Goal: Find specific page/section: Find specific page/section

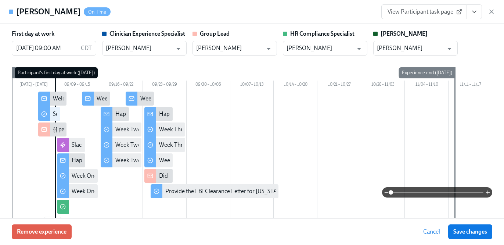
scroll to position [0, 12490]
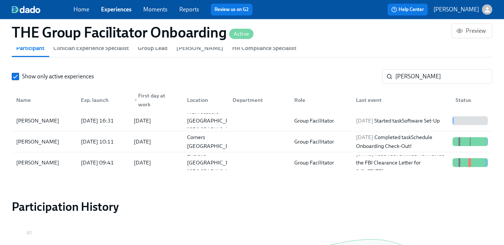
scroll to position [669, 0]
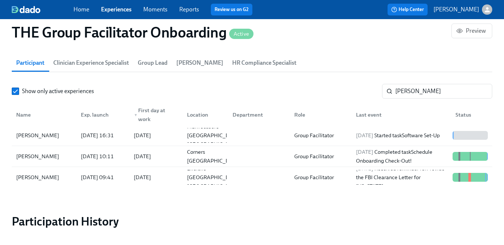
click at [126, 11] on link "Experiences" at bounding box center [116, 9] width 30 height 7
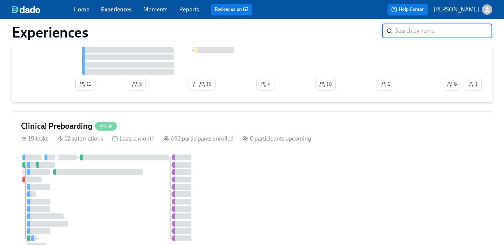
scroll to position [99, 0]
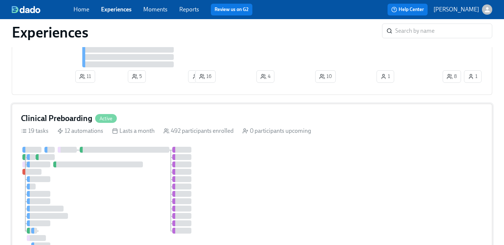
click at [215, 120] on div "Clinical Preboarding Active" at bounding box center [252, 118] width 462 height 11
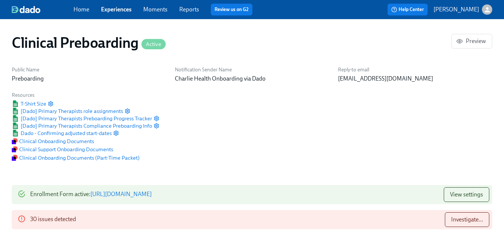
click at [117, 10] on link "Experiences" at bounding box center [116, 9] width 30 height 7
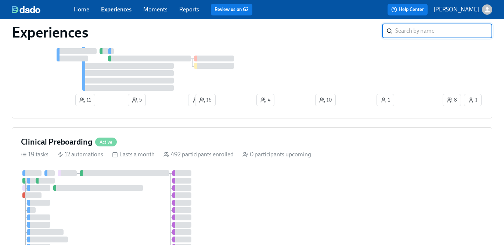
scroll to position [84, 0]
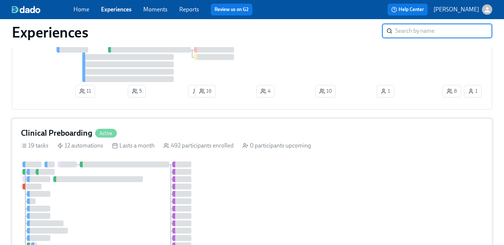
click at [149, 129] on div "Clinical Preboarding Active" at bounding box center [252, 132] width 462 height 11
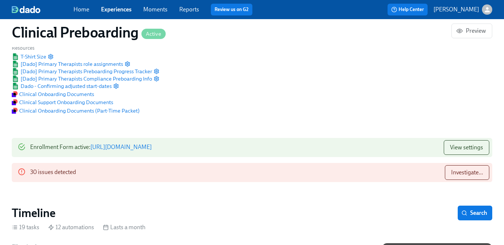
scroll to position [64, 0]
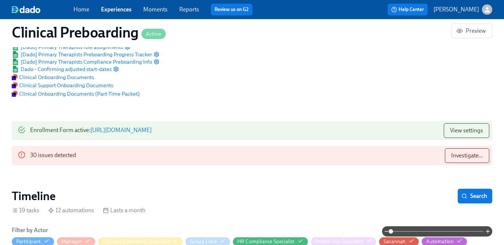
click at [126, 12] on link "Experiences" at bounding box center [116, 9] width 30 height 7
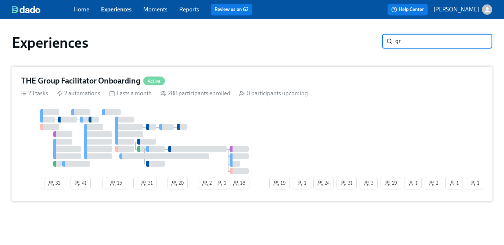
type input "gr"
click at [214, 118] on div at bounding box center [144, 141] width 247 height 65
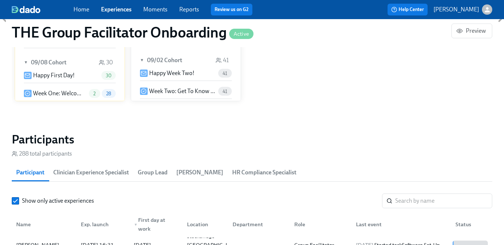
scroll to position [646, 0]
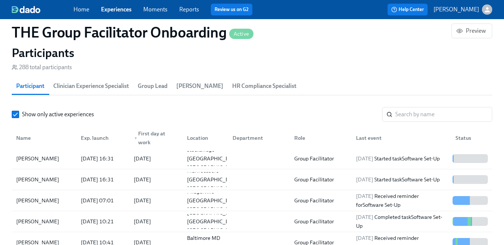
click at [232, 85] on span "HR Compliance Specialist" at bounding box center [264, 86] width 64 height 10
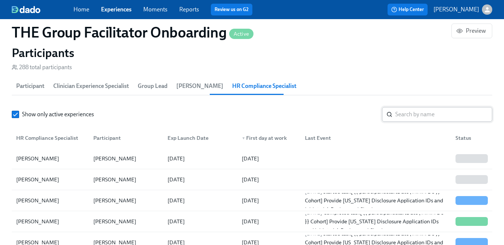
click at [416, 115] on input "search" at bounding box center [443, 114] width 97 height 15
type input "[PERSON_NAME]"
click at [431, 156] on div at bounding box center [374, 158] width 151 height 15
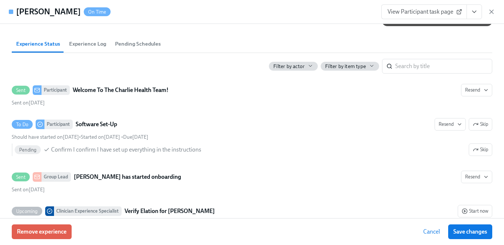
scroll to position [217, 0]
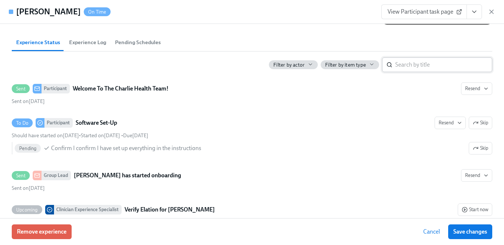
click at [412, 68] on input "search" at bounding box center [443, 64] width 97 height 15
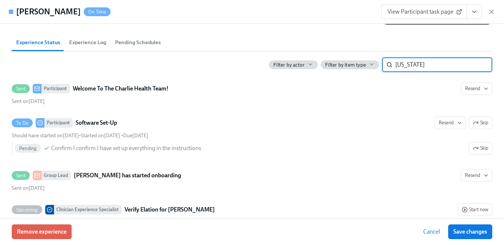
type input "[US_STATE]"
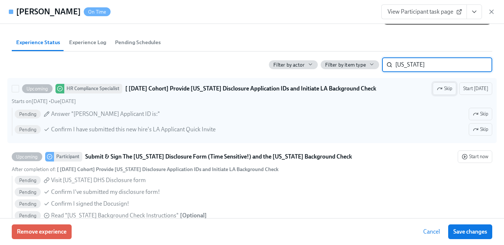
click at [452, 89] on span "Skip" at bounding box center [444, 88] width 15 height 7
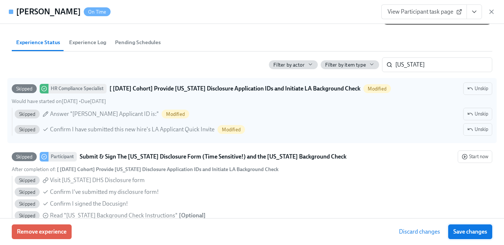
click at [471, 224] on button "Save changes" at bounding box center [470, 231] width 44 height 15
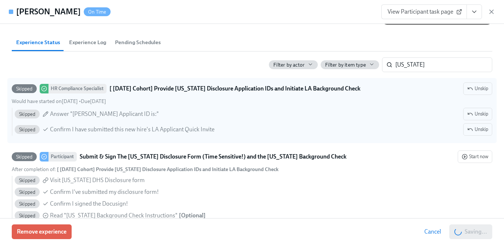
scroll to position [0, 12512]
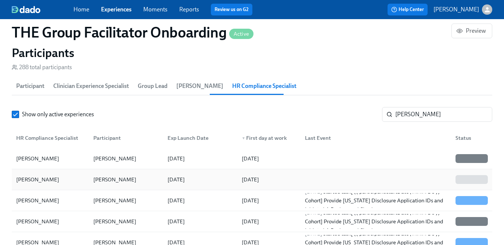
click at [412, 180] on div at bounding box center [374, 179] width 151 height 15
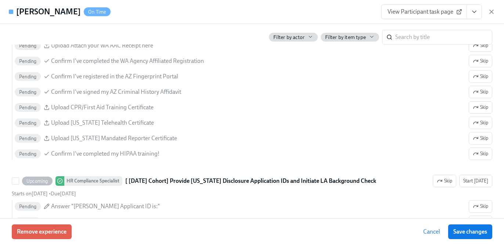
scroll to position [700, 0]
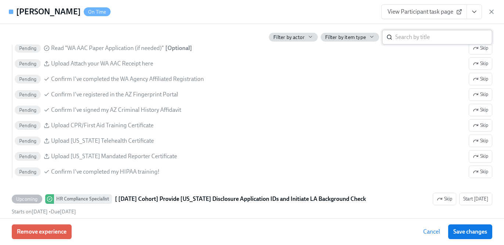
click at [418, 37] on input "search" at bounding box center [443, 37] width 97 height 15
type input "[US_STATE]"
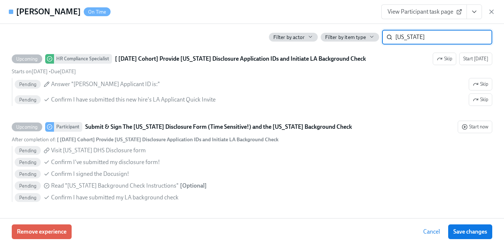
scroll to position [247, 0]
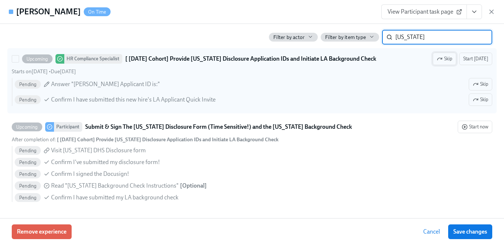
click at [452, 58] on span "Skip" at bounding box center [444, 58] width 15 height 7
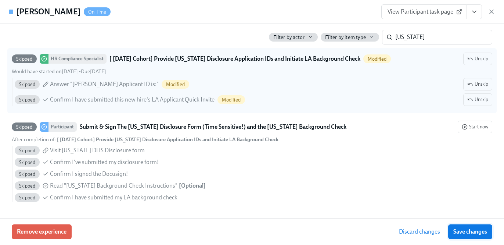
click at [459, 226] on button "Save changes" at bounding box center [470, 231] width 44 height 15
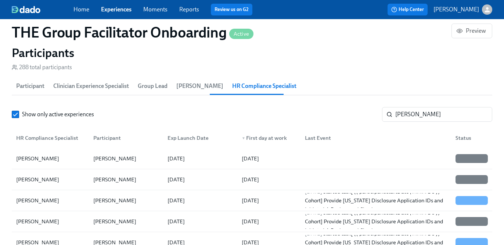
click at [118, 10] on link "Experiences" at bounding box center [116, 9] width 30 height 7
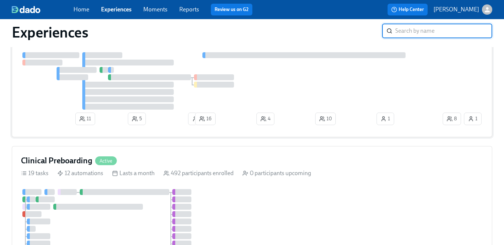
scroll to position [90, 0]
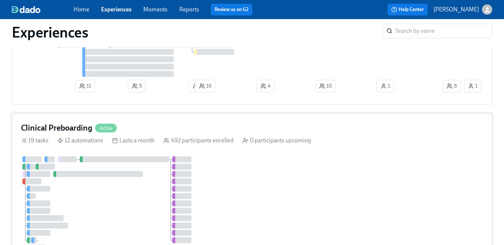
click at [242, 133] on div "Clinical Preboarding Active" at bounding box center [252, 127] width 462 height 11
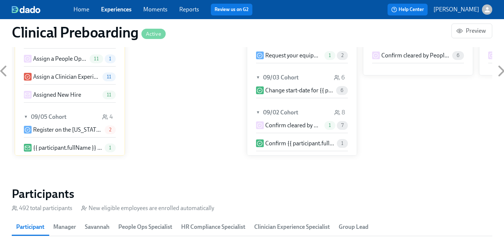
scroll to position [754, 0]
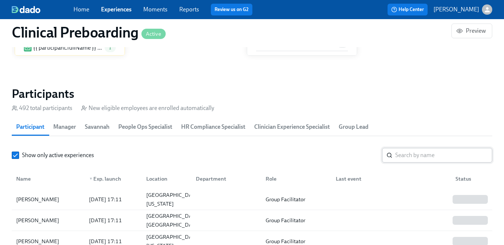
click at [389, 155] on icon at bounding box center [389, 155] width 6 height 6
click at [402, 158] on input "search" at bounding box center [443, 155] width 97 height 15
paste input "[PERSON_NAME]"
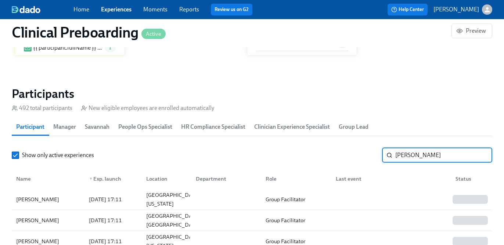
type input "[PERSON_NAME]"
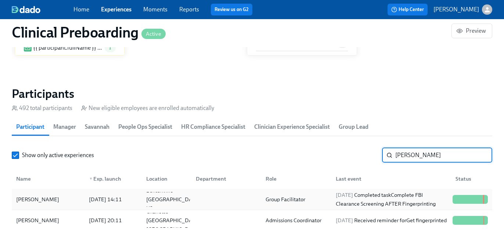
click at [353, 195] on span "[DATE]" at bounding box center [344, 194] width 17 height 7
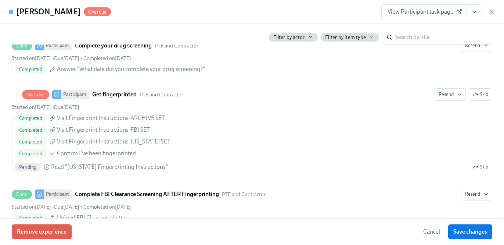
scroll to position [1058, 0]
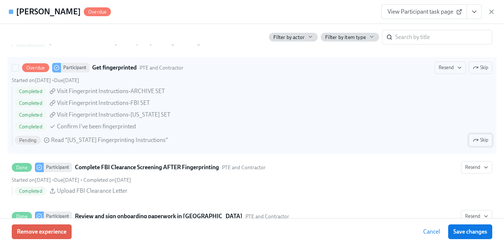
click at [478, 140] on span "Skip" at bounding box center [480, 139] width 15 height 7
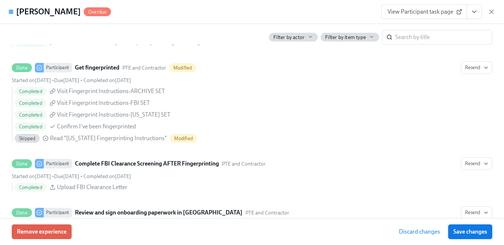
click at [465, 227] on button "Save changes" at bounding box center [470, 231] width 44 height 15
